Goal: Task Accomplishment & Management: Manage account settings

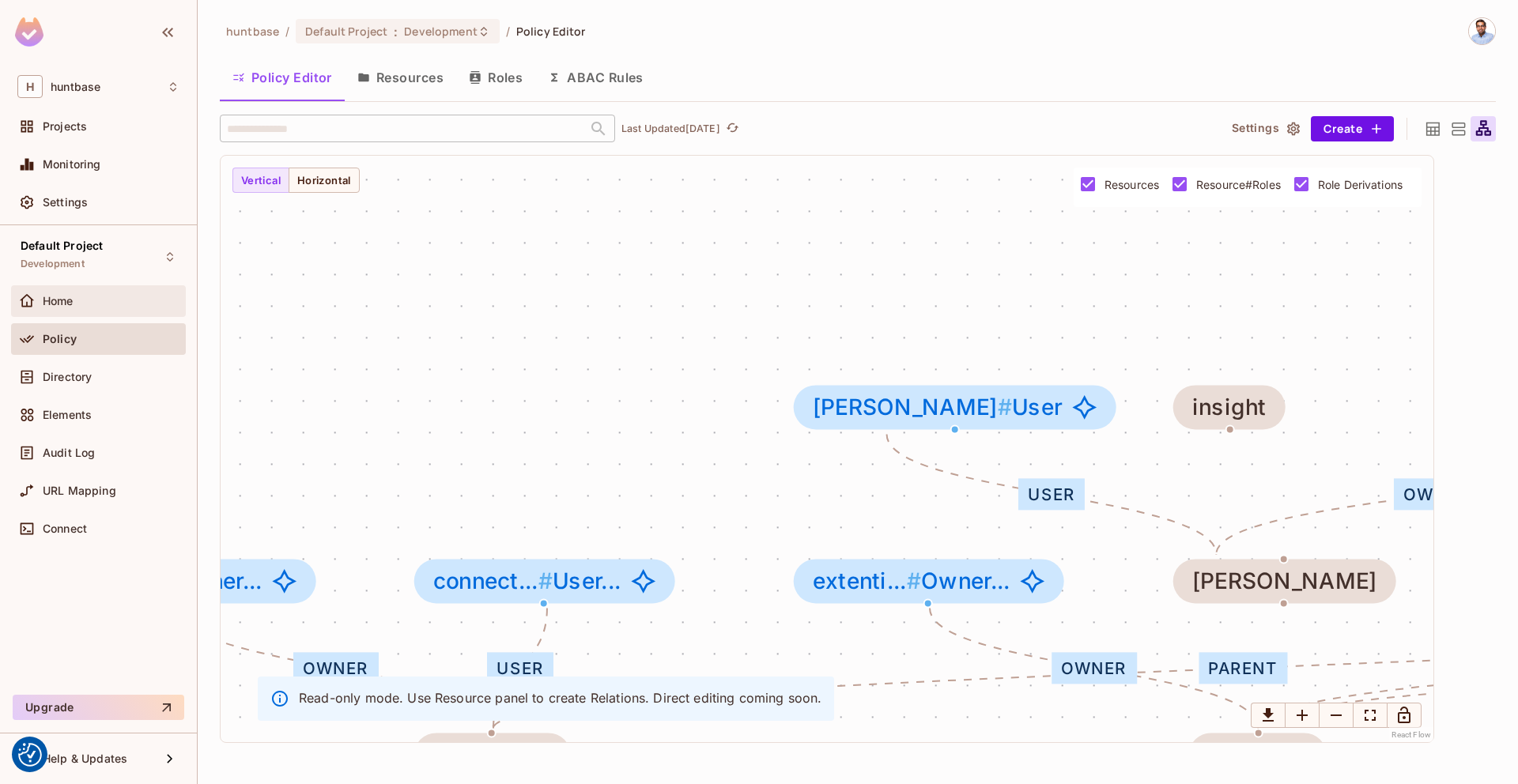
click at [89, 307] on div "Home" at bounding box center [99, 300] width 162 height 19
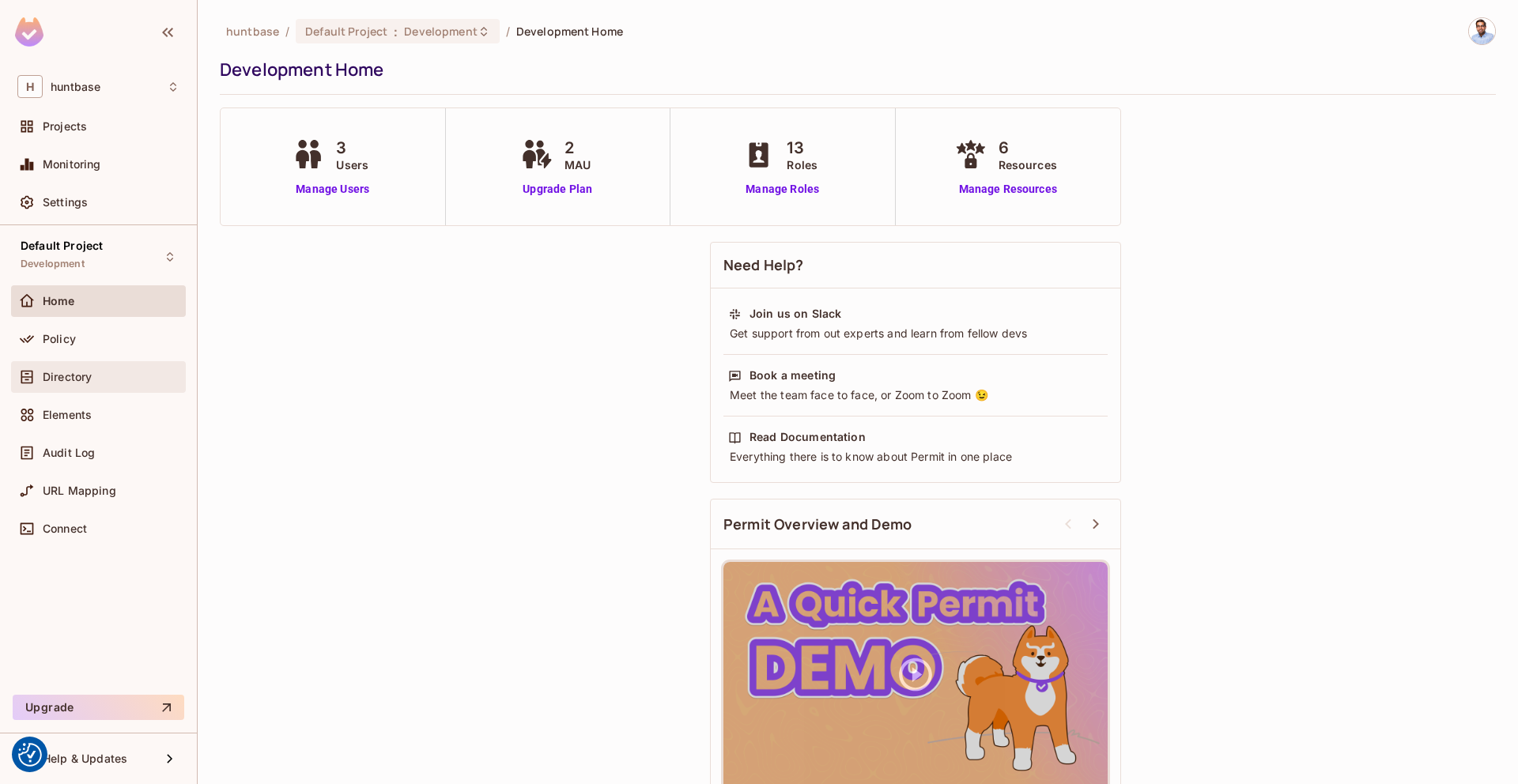
click at [91, 388] on div "Directory" at bounding box center [99, 377] width 175 height 32
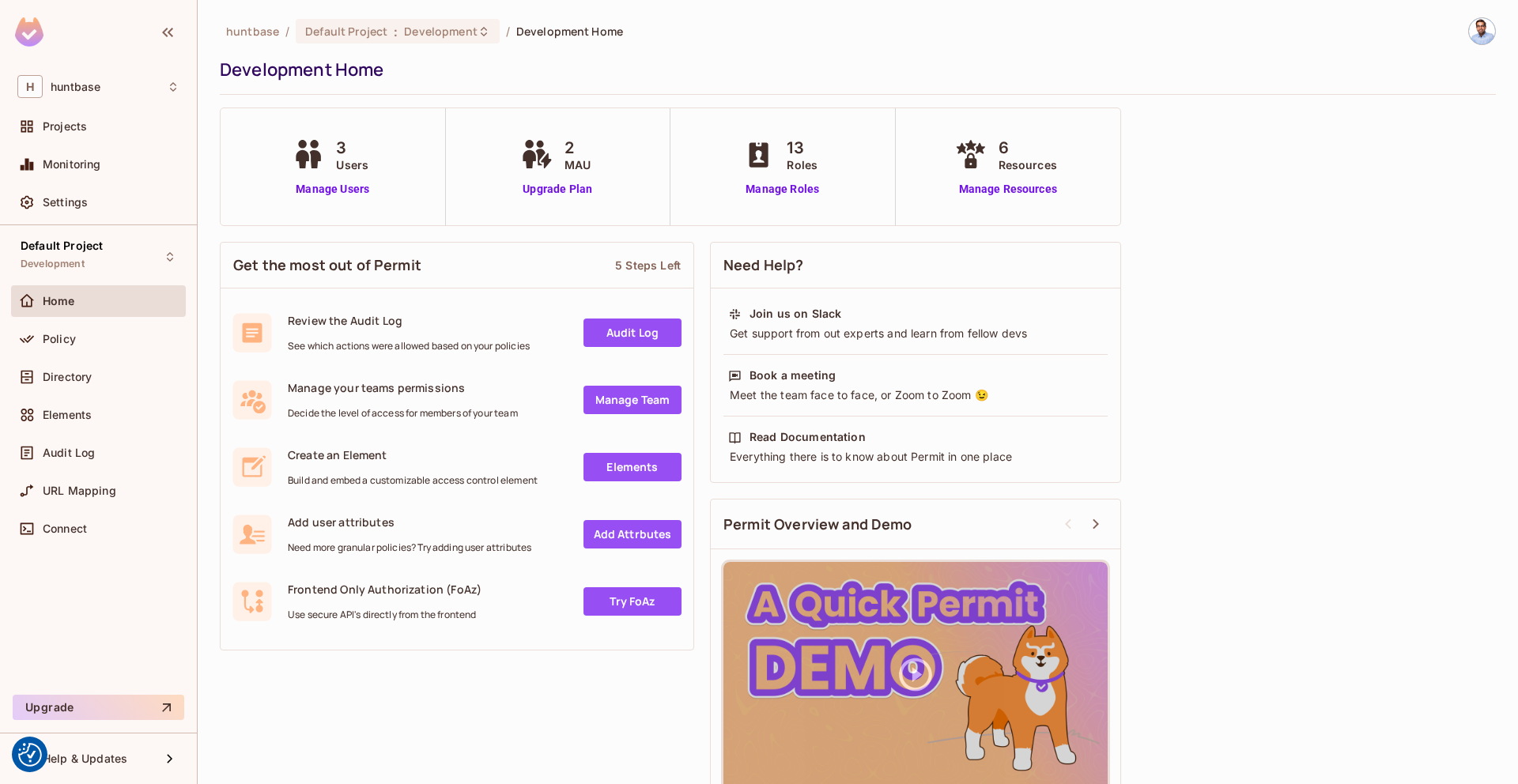
click at [79, 356] on div "Policy" at bounding box center [99, 342] width 175 height 38
click at [79, 381] on span "Directory" at bounding box center [67, 377] width 49 height 12
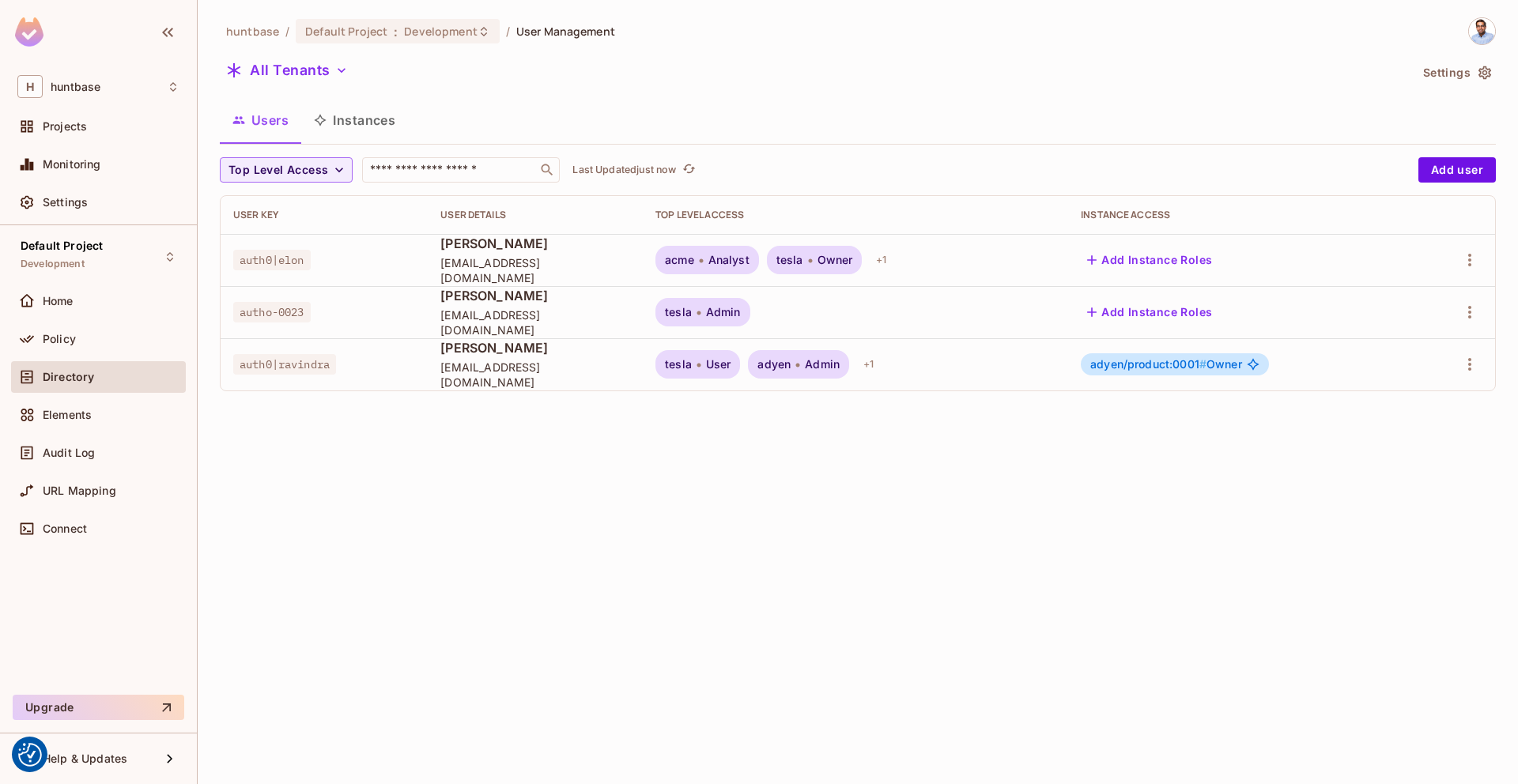
click at [303, 155] on div "huntbase / Default Project : Development / User Management All Tenants Settings…" at bounding box center [857, 211] width 1276 height 387
click at [298, 171] on span "Top Level Access" at bounding box center [278, 170] width 100 height 19
click at [439, 80] on div at bounding box center [759, 392] width 1518 height 784
click at [319, 77] on button "All Tenants" at bounding box center [287, 70] width 134 height 26
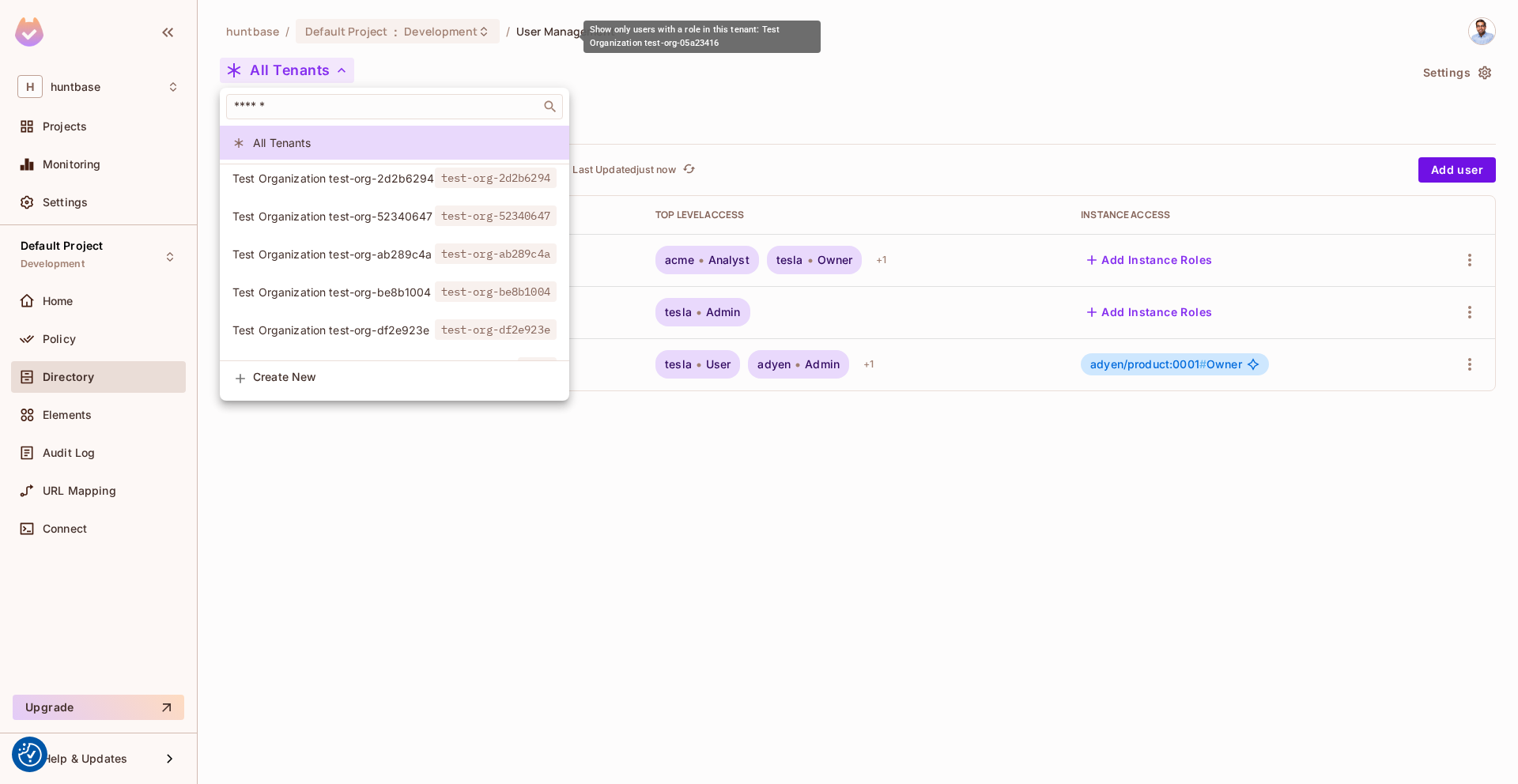
scroll to position [259, 0]
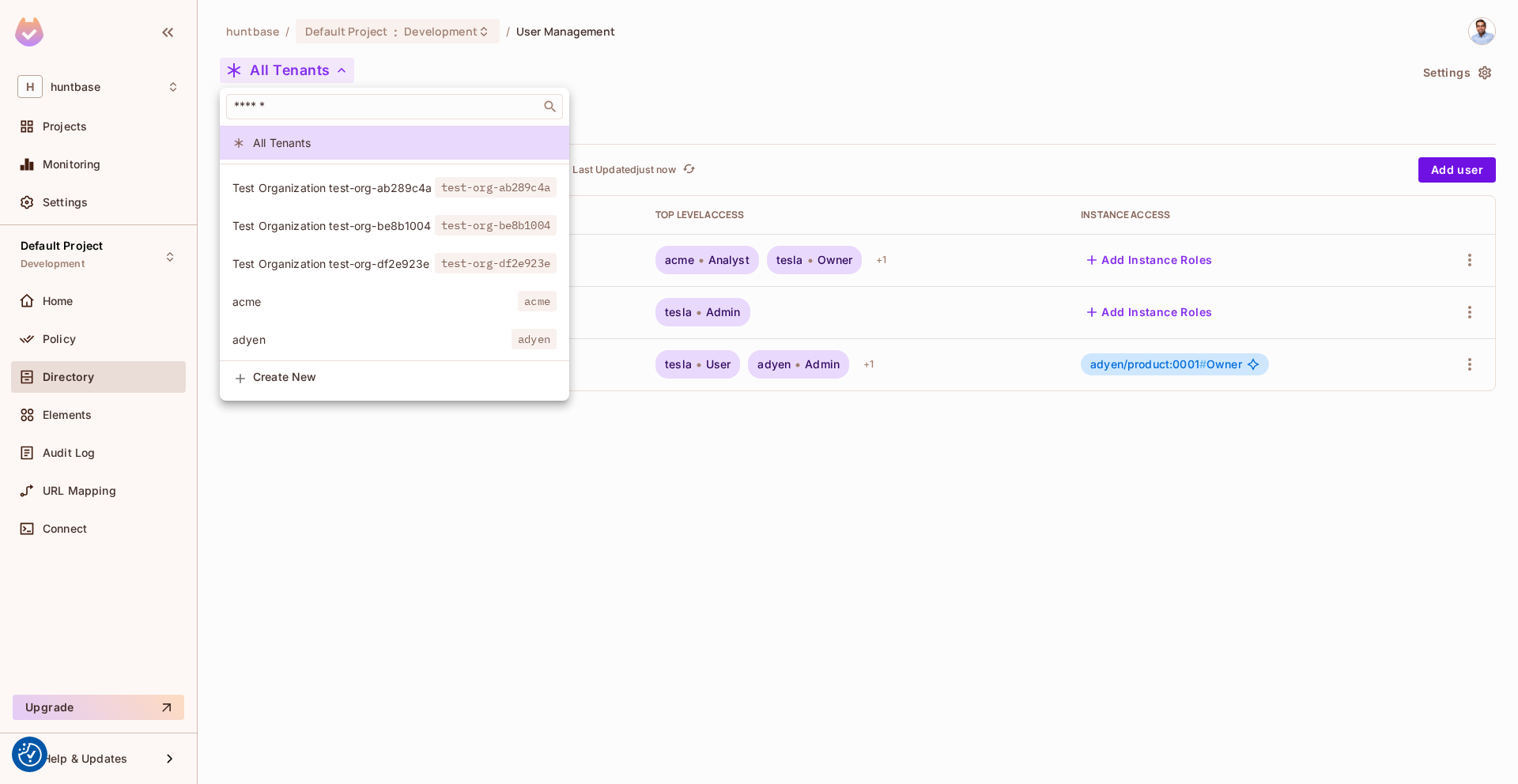
click at [433, 503] on div at bounding box center [759, 392] width 1518 height 784
